Goal: Obtain resource: Obtain resource

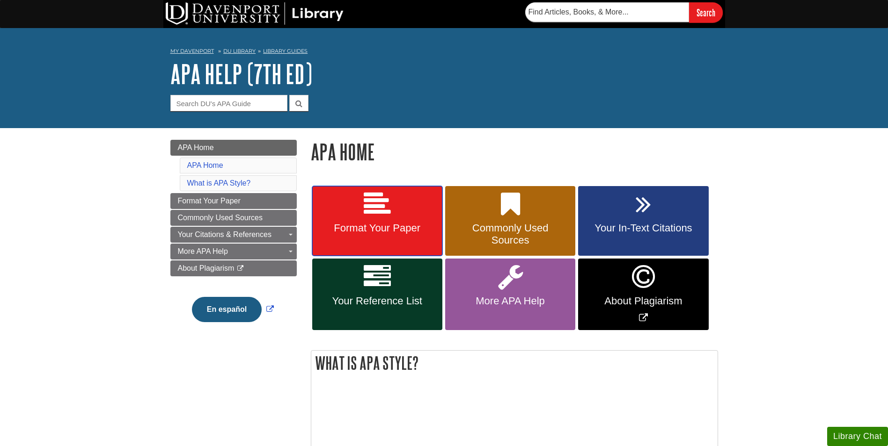
click at [424, 204] on link "Format Your Paper" at bounding box center [377, 221] width 130 height 70
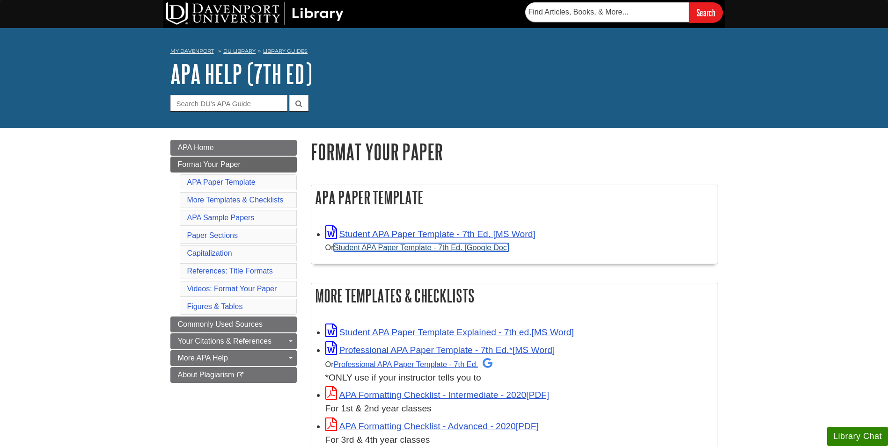
click at [466, 252] on link "Student APA Paper Template - 7th Ed. [Google Doc]" at bounding box center [421, 247] width 175 height 8
